Goal: Feedback & Contribution: Leave review/rating

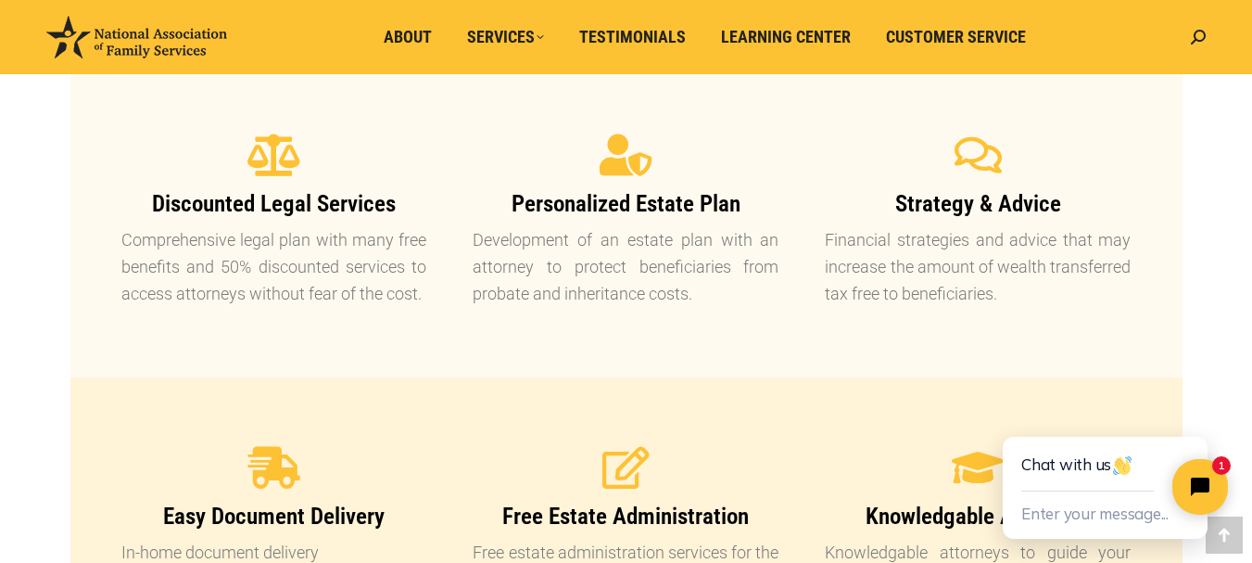
scroll to position [1483, 0]
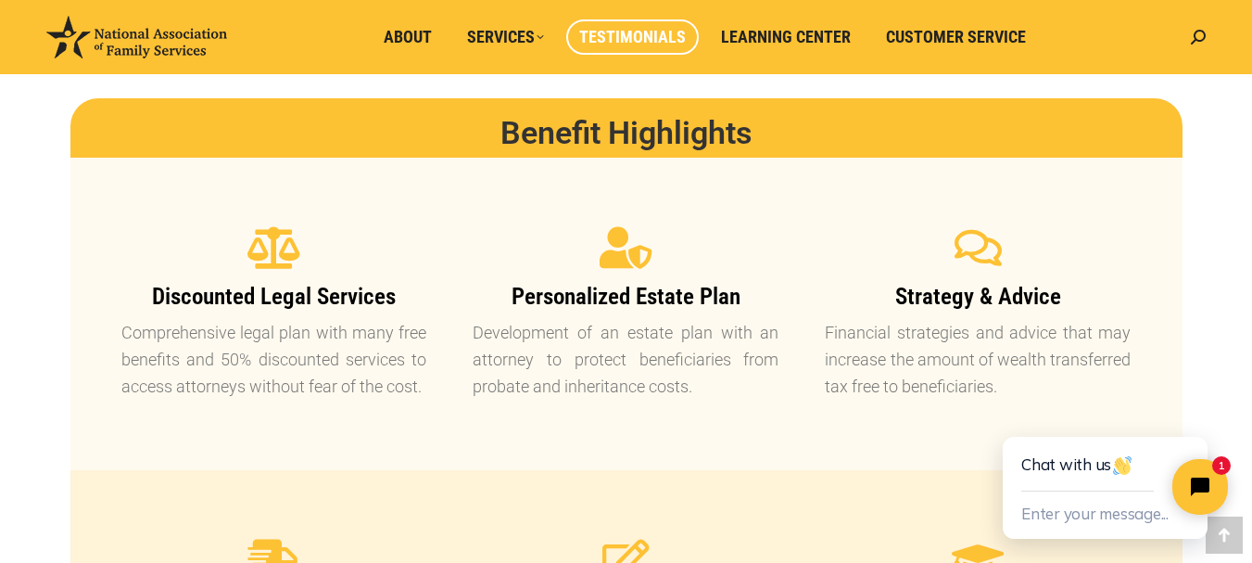
click at [641, 39] on span "Testimonials" at bounding box center [632, 37] width 107 height 20
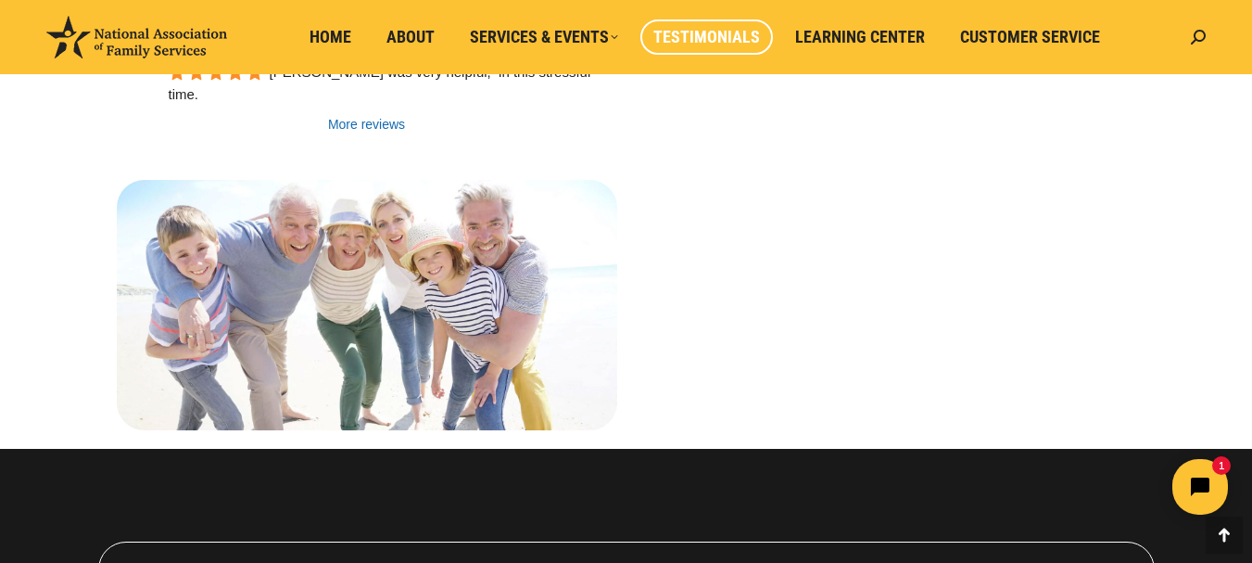
scroll to position [1761, 0]
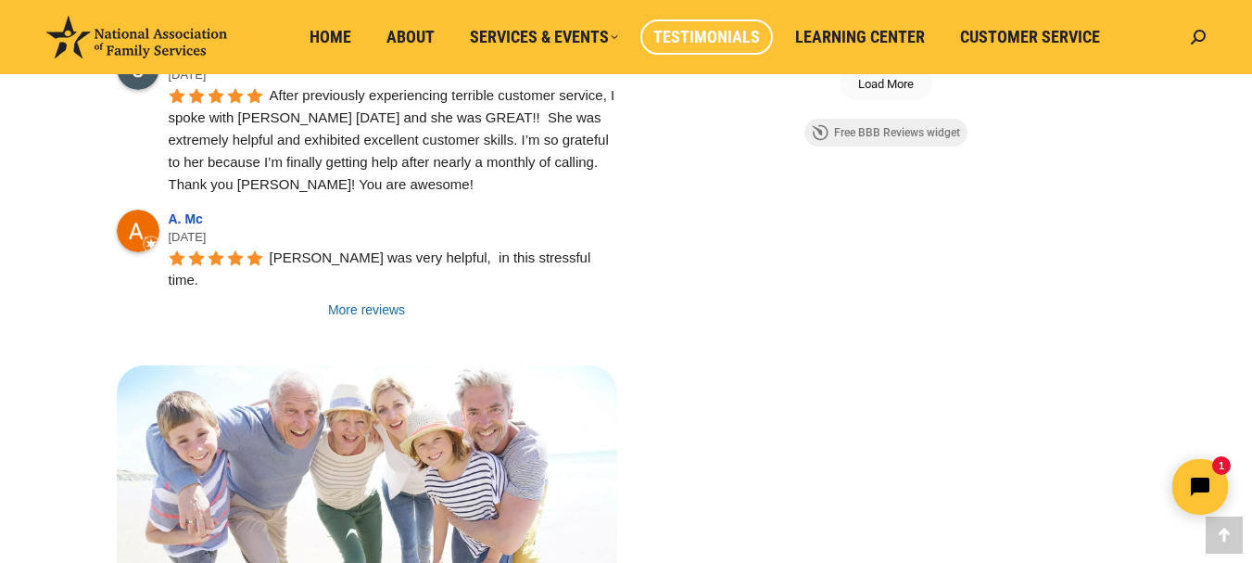
click at [389, 300] on link "More reviews" at bounding box center [367, 309] width 501 height 19
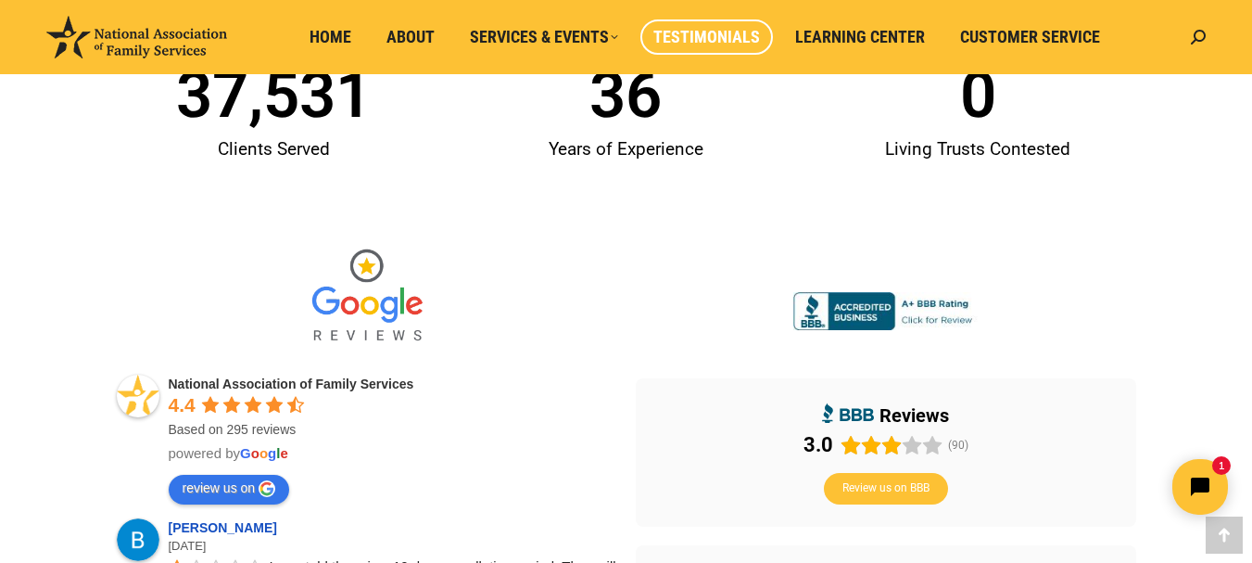
scroll to position [464, 0]
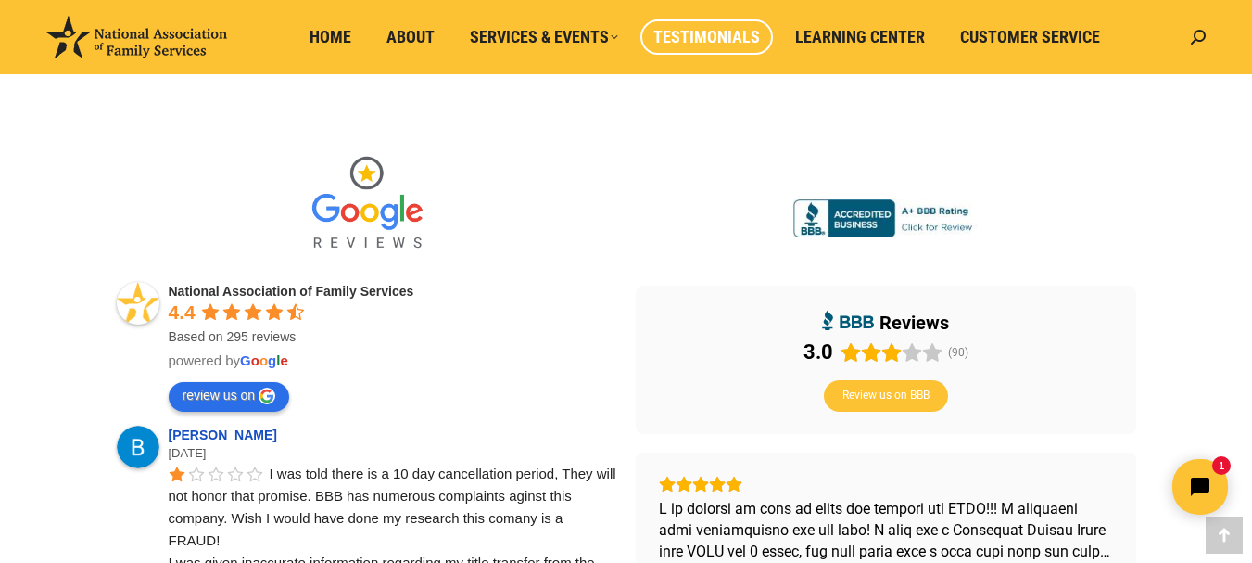
click at [222, 397] on link "review us on" at bounding box center [229, 397] width 121 height 30
click at [908, 396] on span "Review us on BBB" at bounding box center [886, 395] width 87 height 15
